Goal: Information Seeking & Learning: Check status

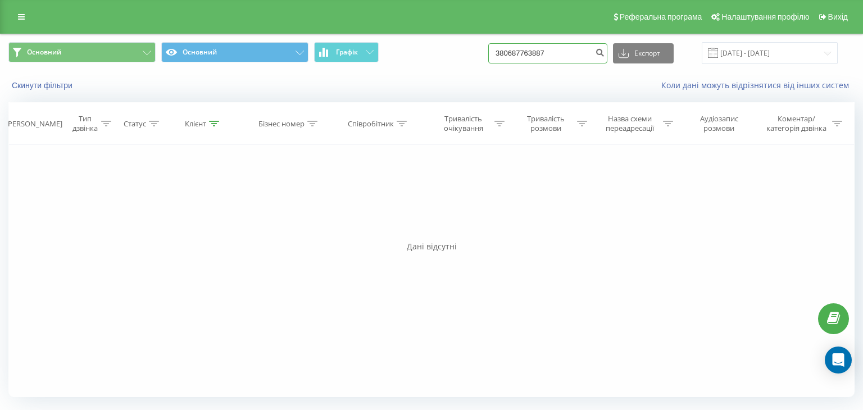
click at [574, 54] on input "380687763887" at bounding box center [547, 53] width 119 height 20
paste input "380500548293"
type input "380687763887380500548293"
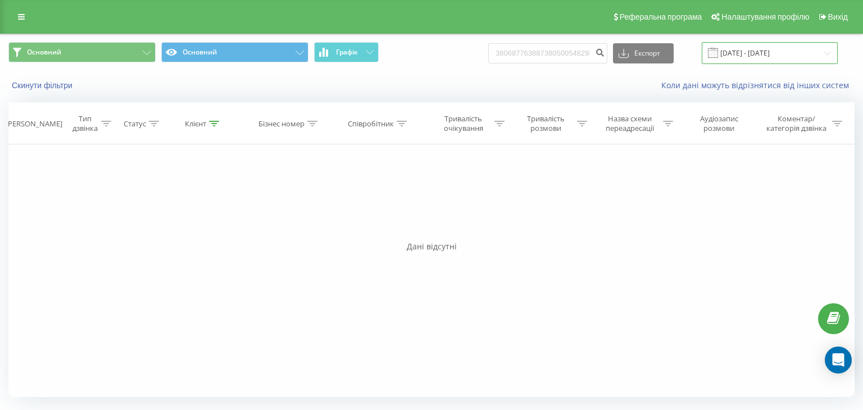
click at [759, 50] on input "[DATE] - [DATE]" at bounding box center [769, 53] width 136 height 22
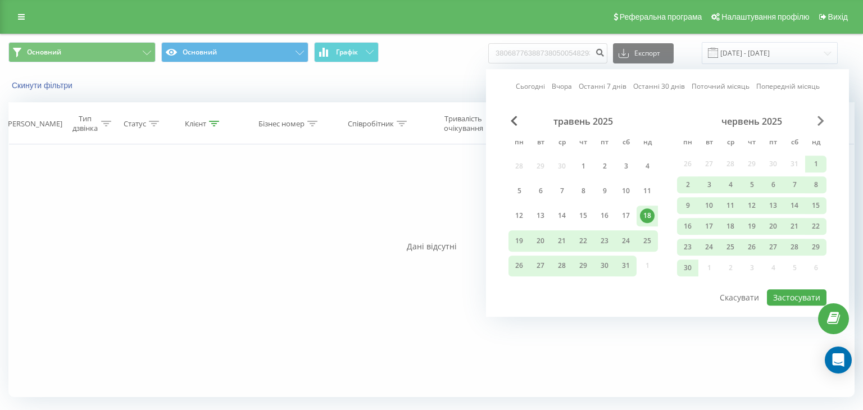
click at [820, 123] on span "Next Month" at bounding box center [820, 121] width 7 height 10
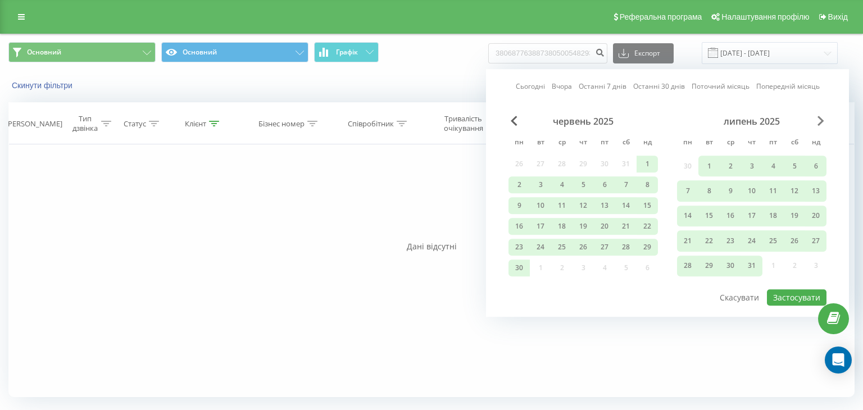
click at [820, 123] on span "Next Month" at bounding box center [820, 121] width 7 height 10
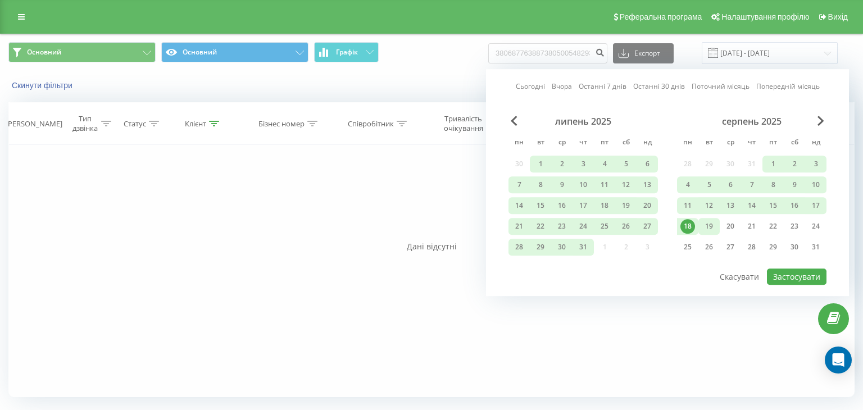
click at [712, 220] on div "19" at bounding box center [708, 226] width 15 height 15
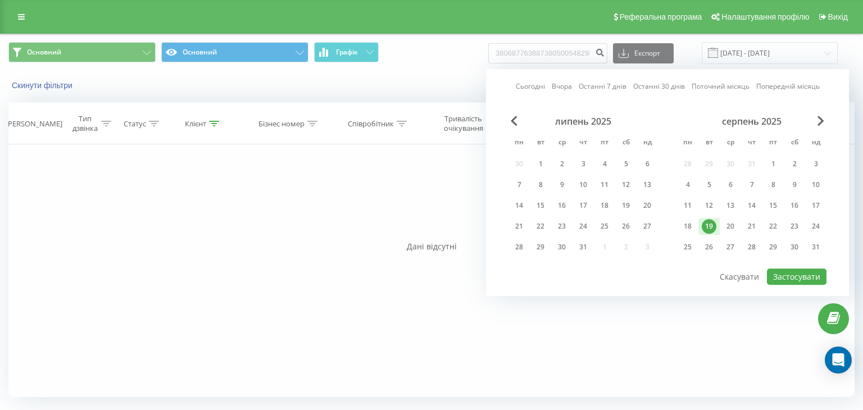
click at [710, 222] on div "19" at bounding box center [708, 226] width 15 height 15
click at [776, 270] on button "Застосувати" at bounding box center [797, 276] width 60 height 16
type input "[DATE] - [DATE]"
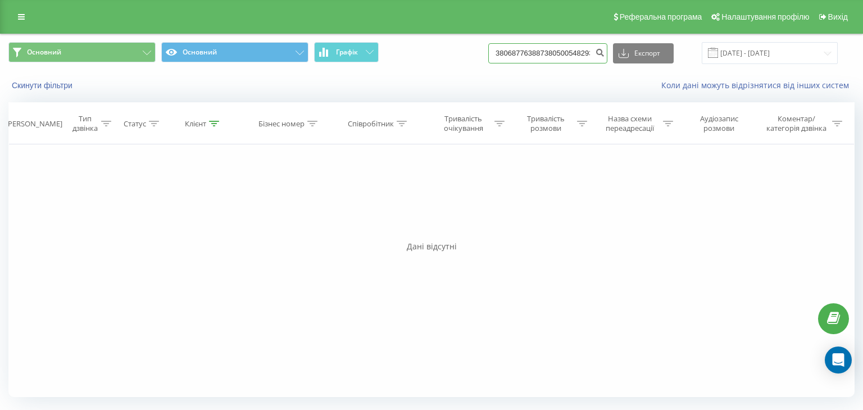
click at [551, 51] on input "380687763887380500548293" at bounding box center [547, 53] width 119 height 20
drag, startPoint x: 510, startPoint y: 51, endPoint x: 646, endPoint y: 63, distance: 136.4
click at [646, 63] on div "380687763887380500548293 Експорт .csv .xls .xlsx [DATE] - [DATE]" at bounding box center [662, 53] width 349 height 22
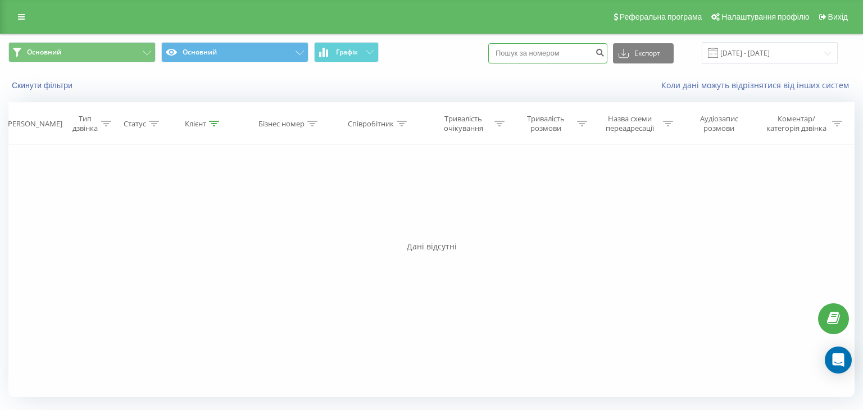
paste input "380500548293"
type input "380500548293"
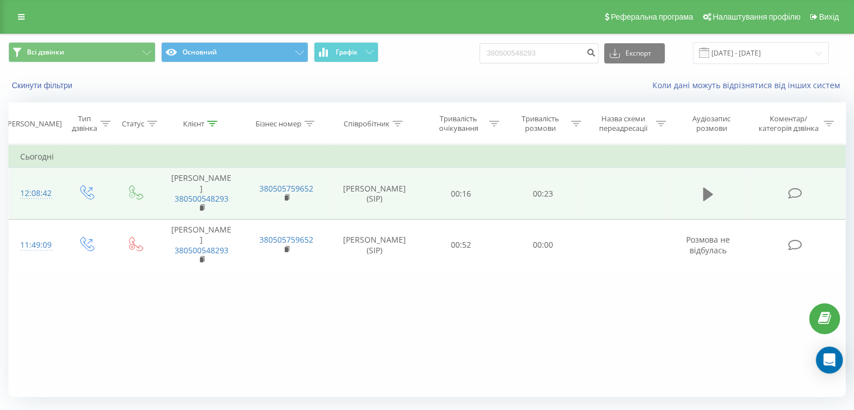
click at [705, 198] on icon at bounding box center [708, 194] width 10 height 13
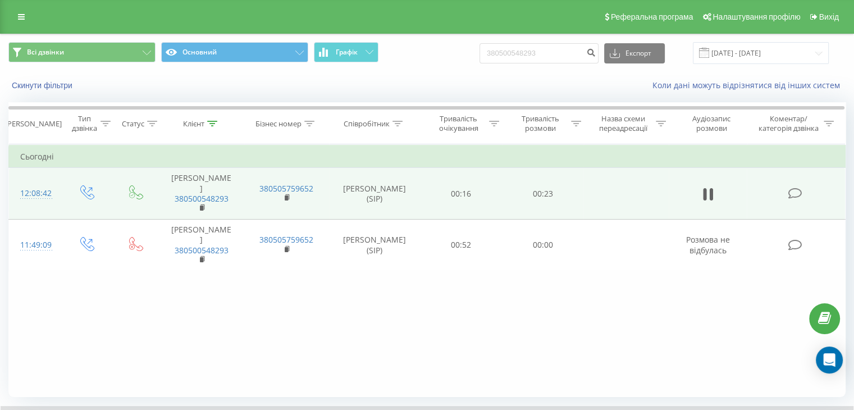
scroll to position [72, 0]
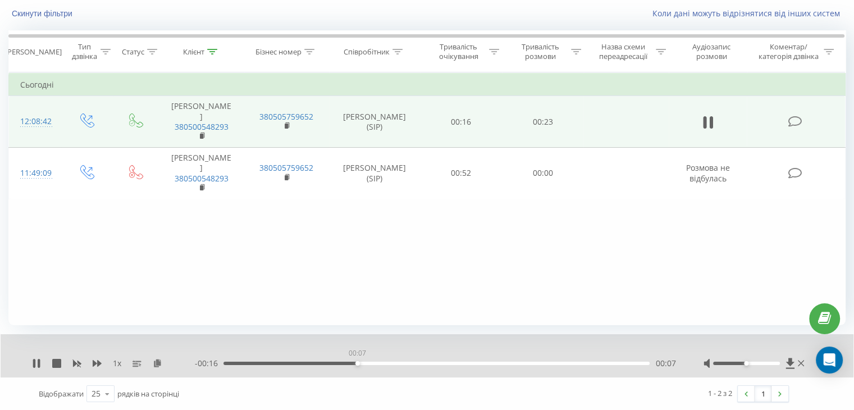
click at [357, 363] on div "00:07" at bounding box center [437, 363] width 426 height 3
click at [801, 363] on icon at bounding box center [801, 363] width 6 height 6
